Goal: Task Accomplishment & Management: Manage account settings

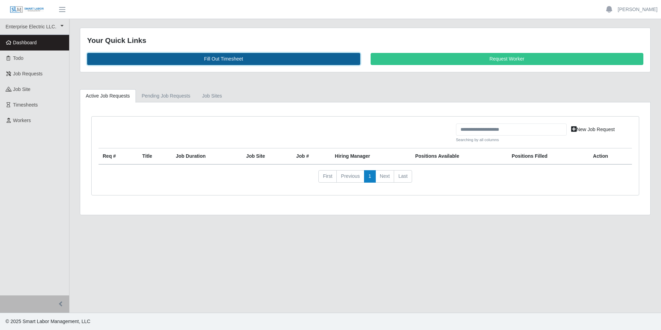
click at [216, 60] on link "Fill Out Timesheet" at bounding box center [223, 59] width 273 height 12
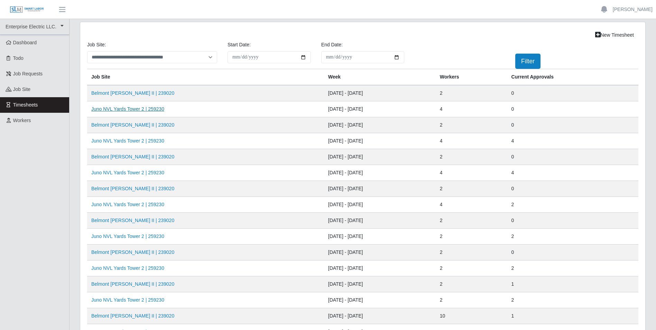
click at [138, 109] on link "Juno NVL Yards Tower 2 | 259230" at bounding box center [127, 109] width 73 height 6
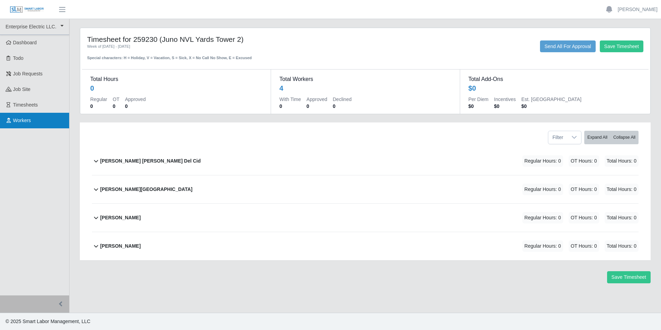
click at [27, 125] on link "Workers" at bounding box center [34, 121] width 69 height 16
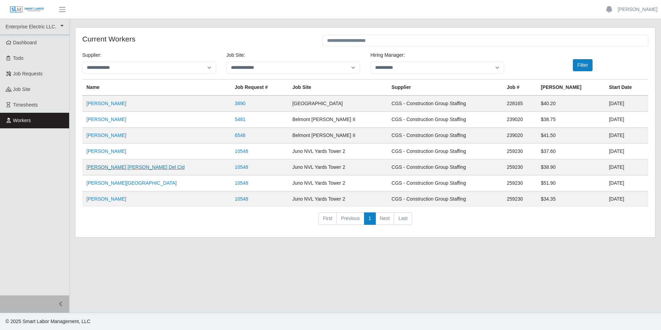
click at [115, 167] on link "[PERSON_NAME] [PERSON_NAME] Del Cid" at bounding box center [135, 167] width 98 height 6
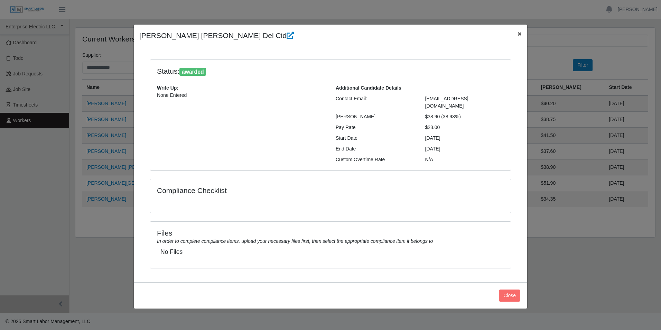
click at [521, 35] on span "×" at bounding box center [520, 34] width 4 height 8
